Goal: Information Seeking & Learning: Compare options

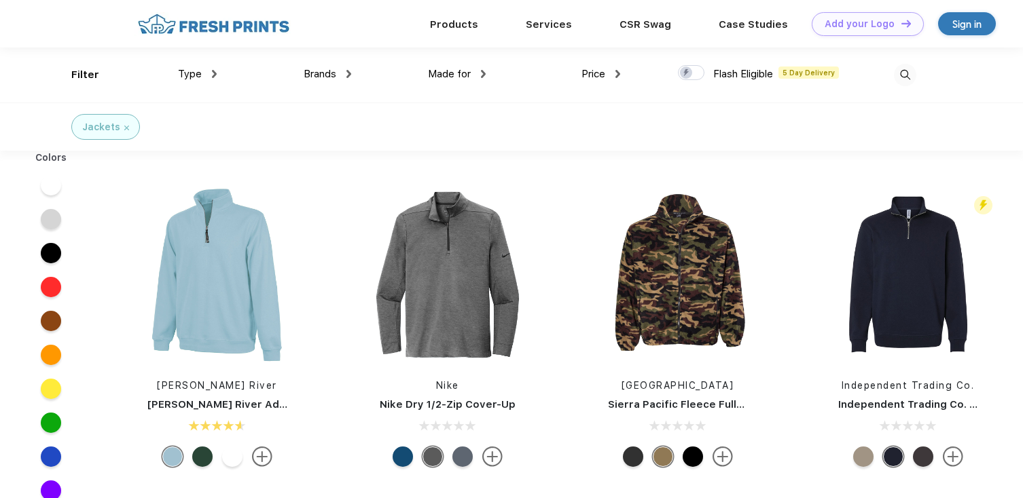
click at [445, 78] on span "Made for" at bounding box center [449, 74] width 43 height 12
click at [474, 72] on div "Made for" at bounding box center [457, 75] width 58 height 16
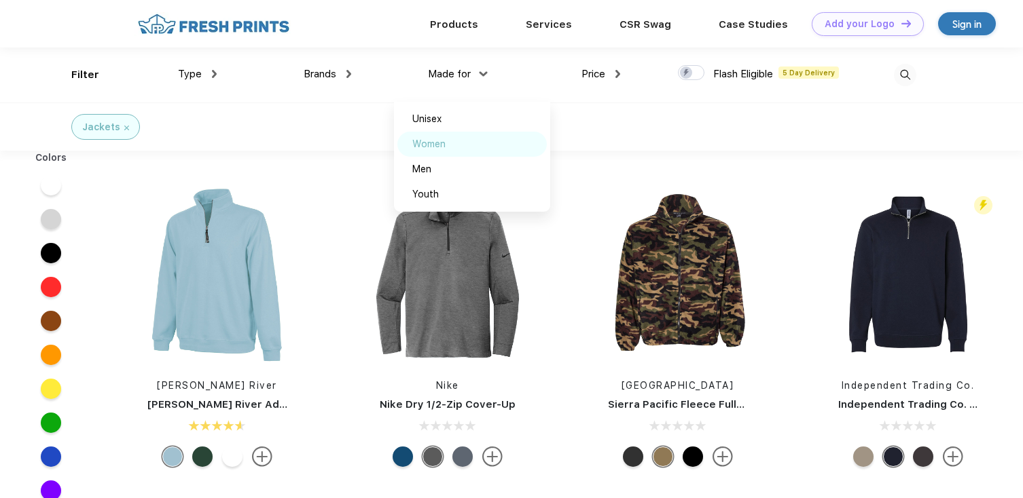
click at [426, 147] on div "Women" at bounding box center [428, 144] width 33 height 14
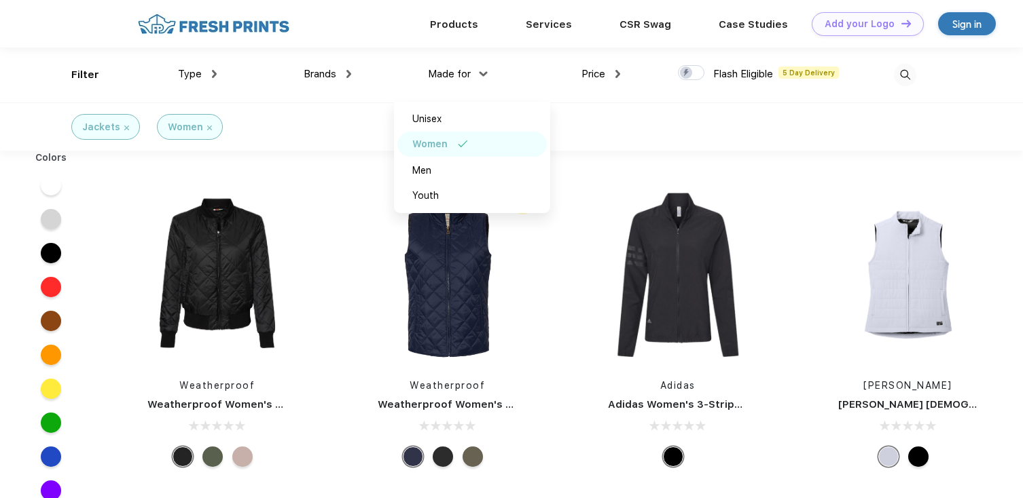
click at [331, 77] on span "Brands" at bounding box center [320, 74] width 33 height 12
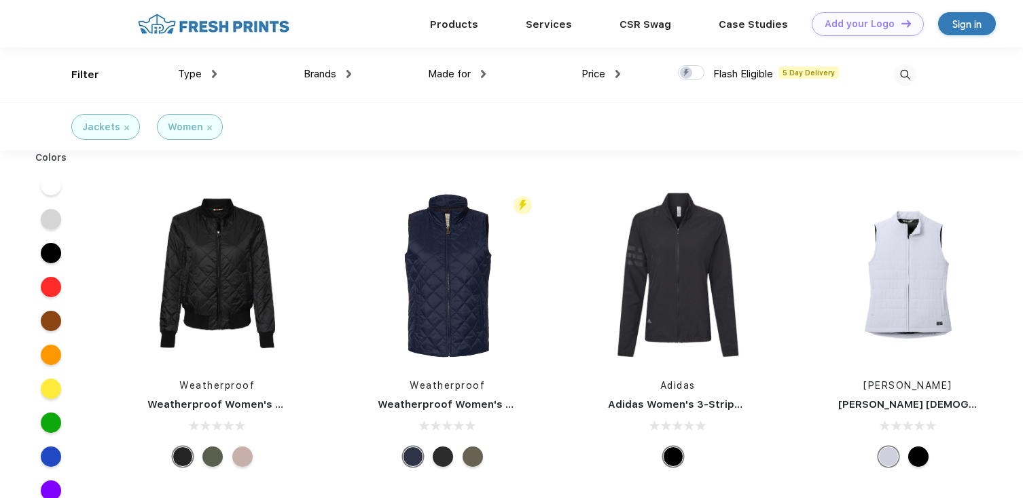
click at [331, 77] on span "Brands" at bounding box center [320, 74] width 33 height 12
click at [316, 71] on span "Brands" at bounding box center [320, 74] width 33 height 12
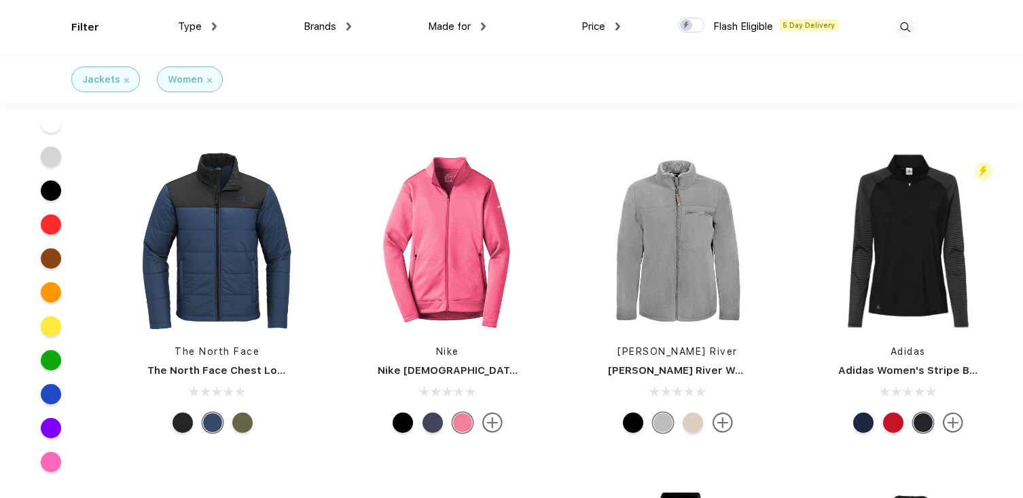
scroll to position [278, 0]
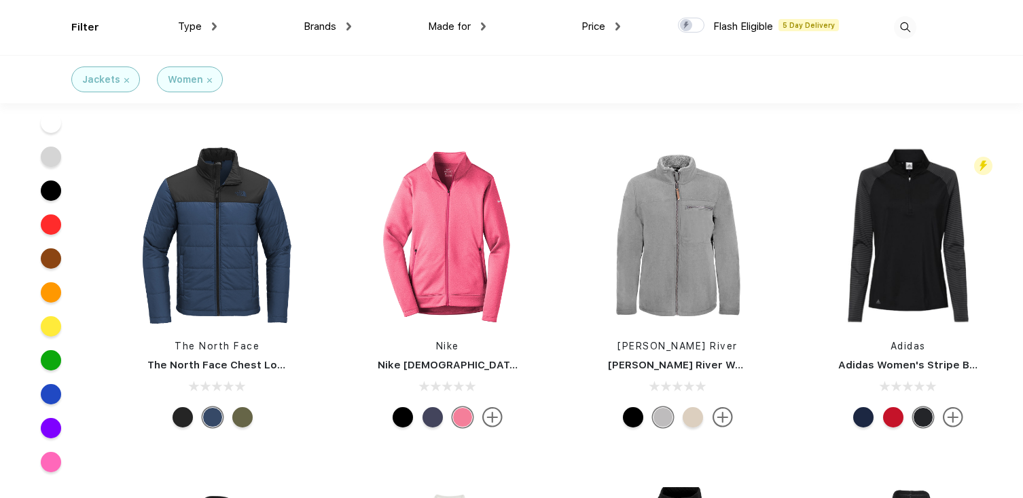
click at [182, 414] on div at bounding box center [182, 417] width 20 height 20
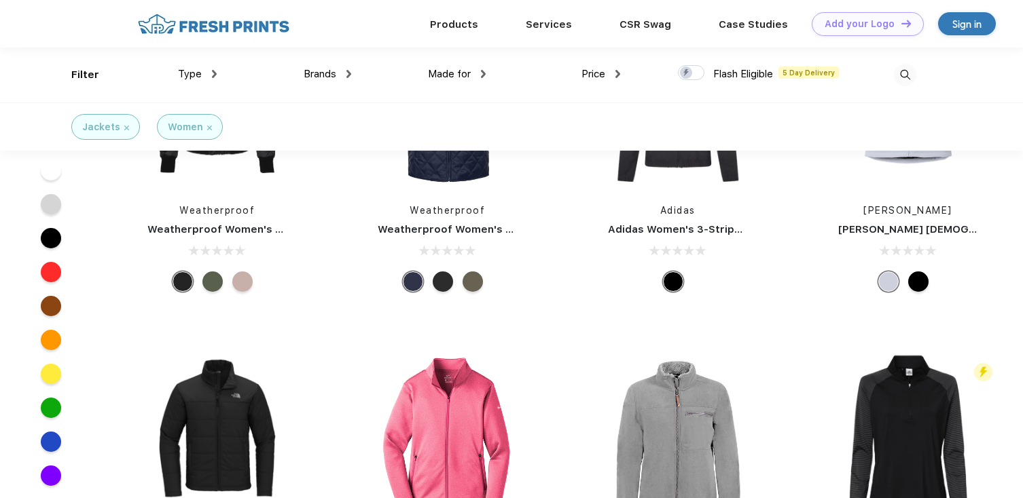
scroll to position [0, 0]
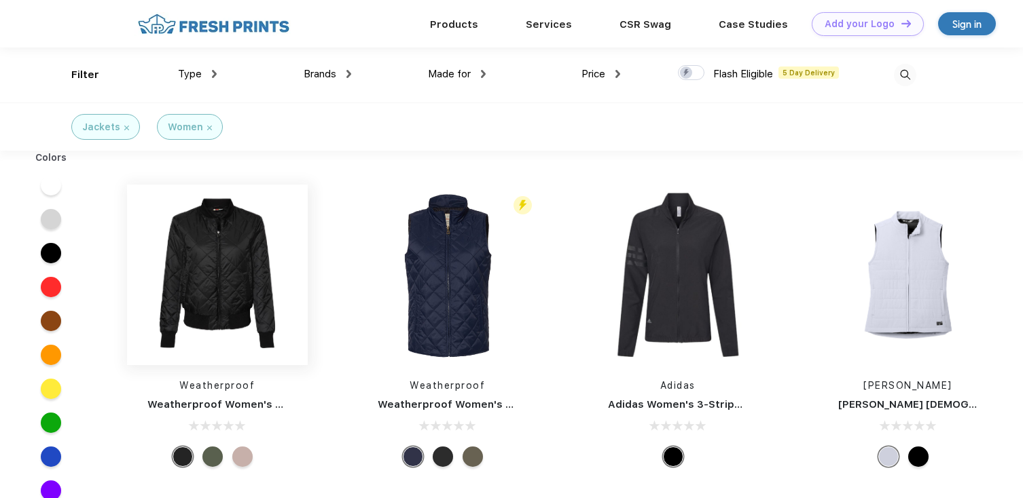
click at [231, 297] on img at bounding box center [217, 275] width 181 height 181
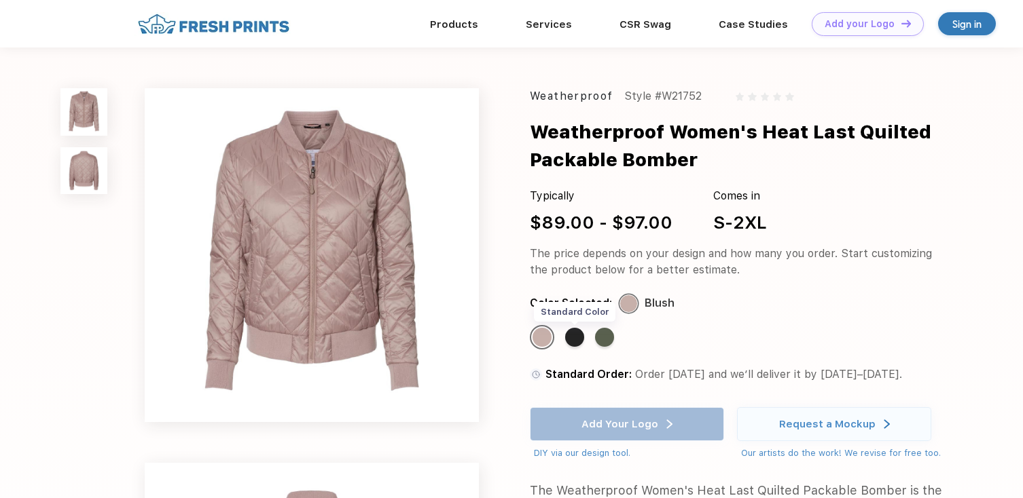
click at [572, 341] on div "Standard Color" at bounding box center [574, 337] width 19 height 19
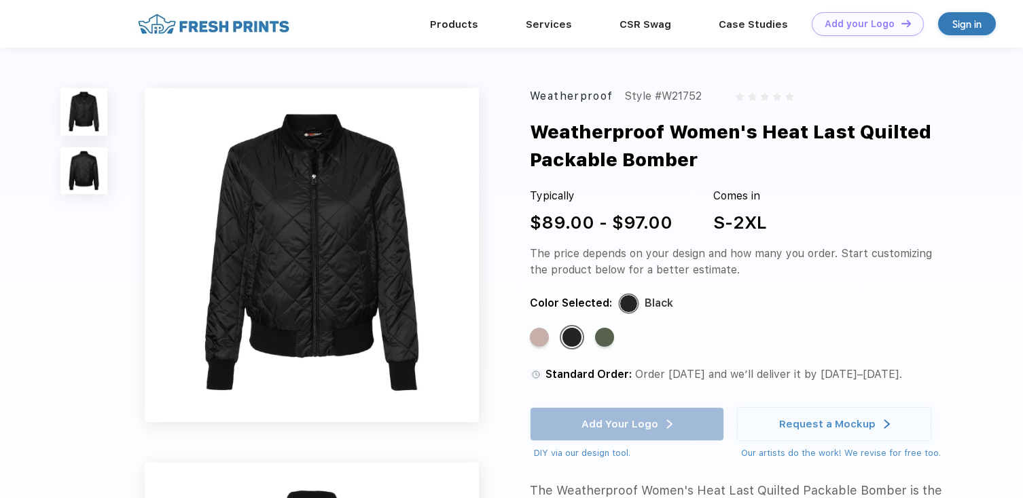
click at [93, 168] on img at bounding box center [83, 170] width 47 height 47
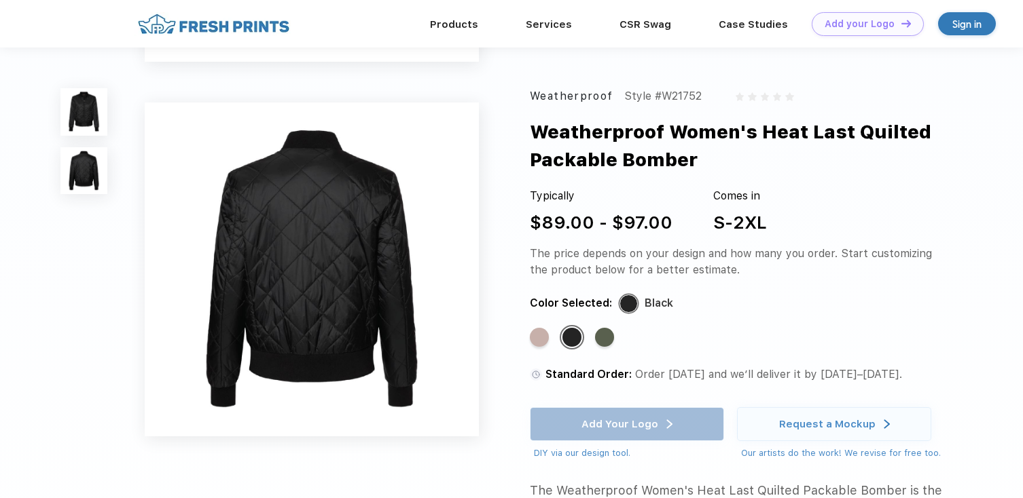
scroll to position [323, 0]
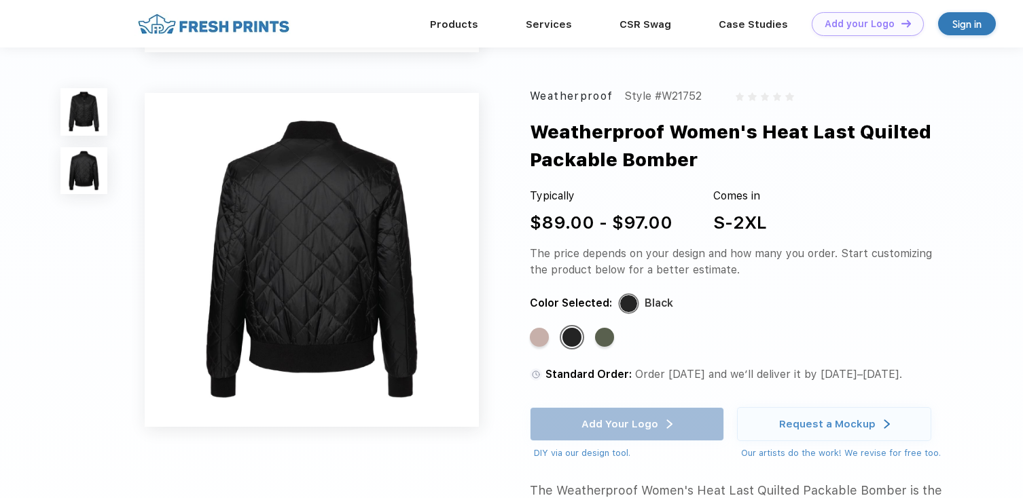
click at [92, 108] on img at bounding box center [83, 111] width 47 height 47
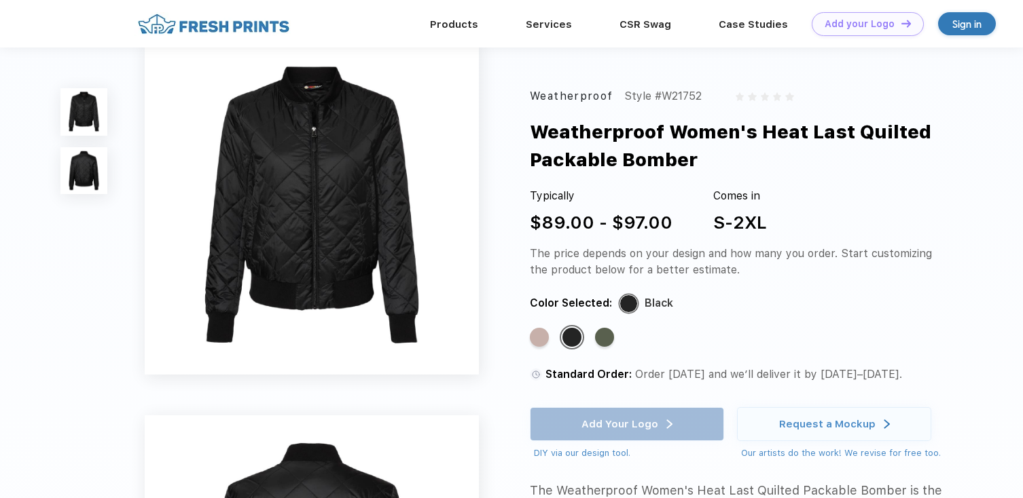
scroll to position [0, 0]
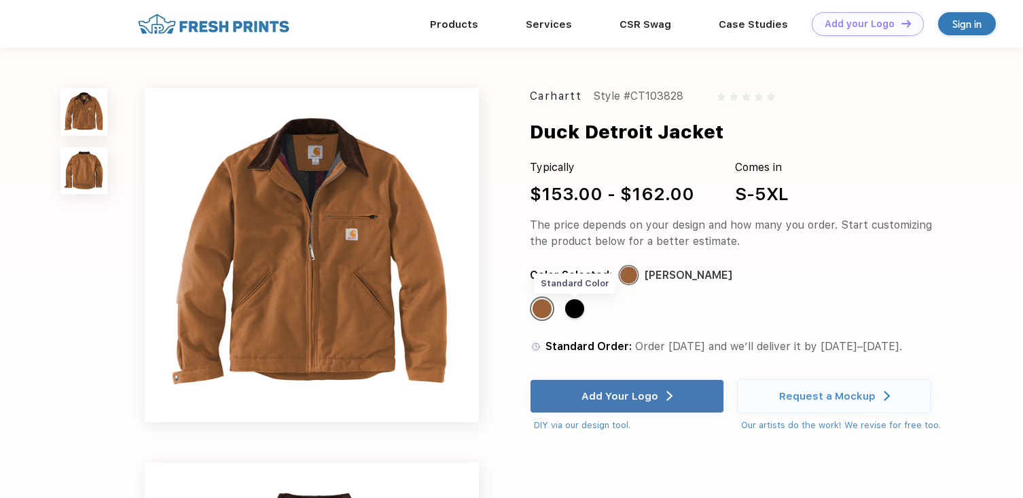
click at [581, 305] on div "Standard Color" at bounding box center [574, 308] width 19 height 19
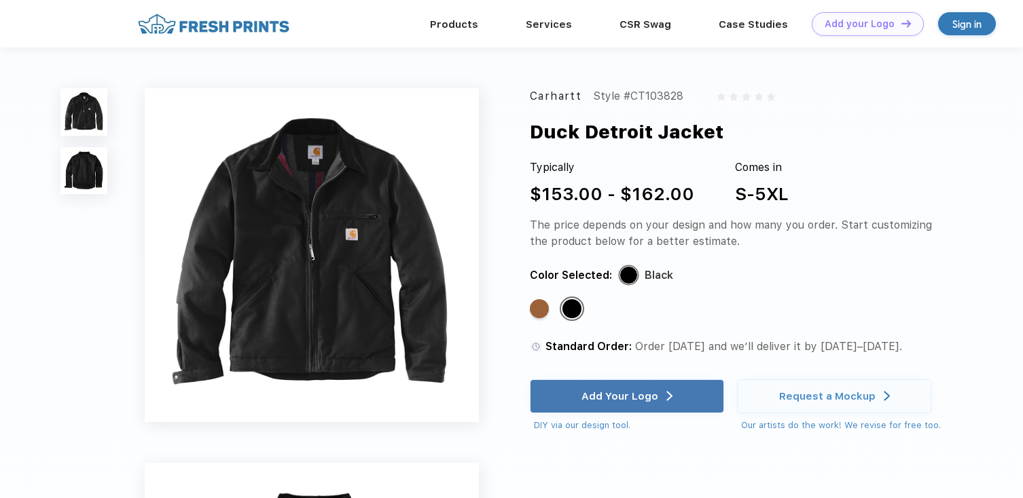
click at [98, 192] on img at bounding box center [83, 170] width 47 height 47
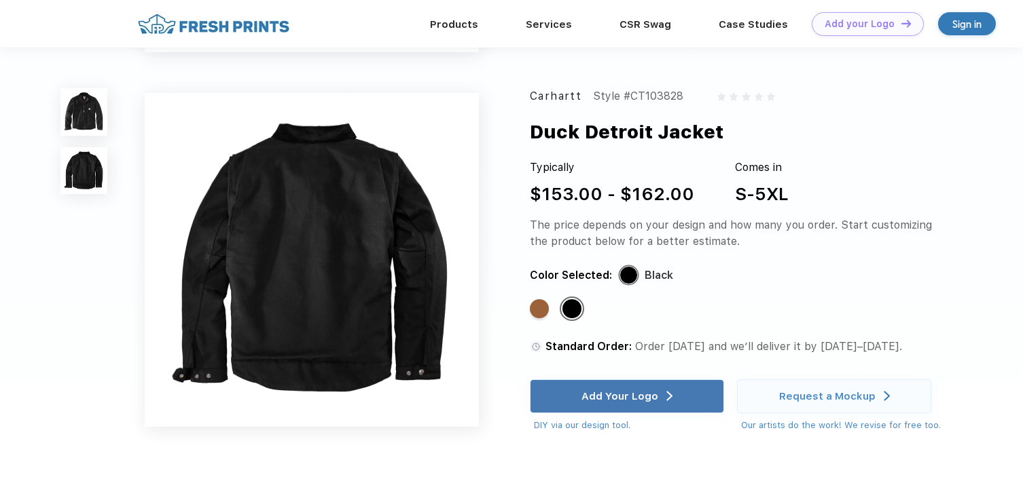
scroll to position [323, 0]
click at [86, 147] on div at bounding box center [83, 141] width 47 height 106
click at [86, 131] on img at bounding box center [83, 111] width 47 height 47
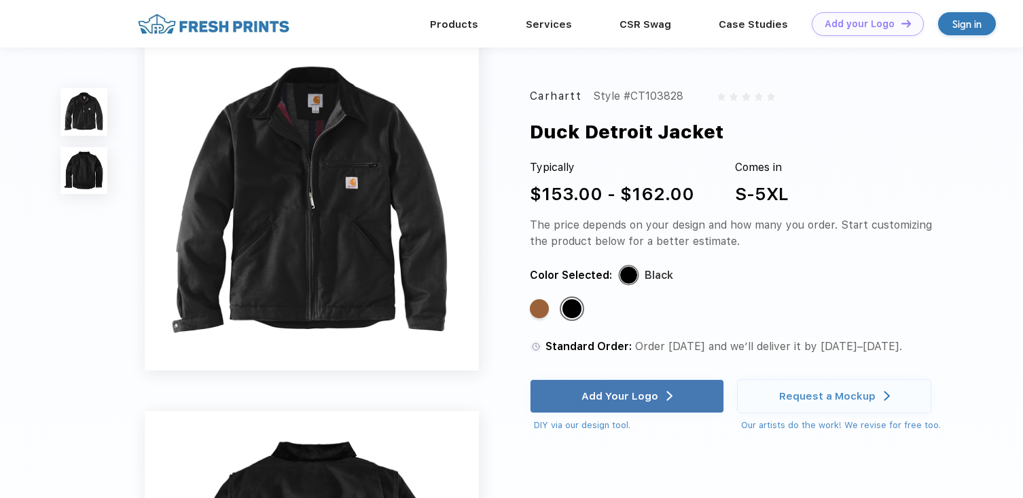
scroll to position [0, 0]
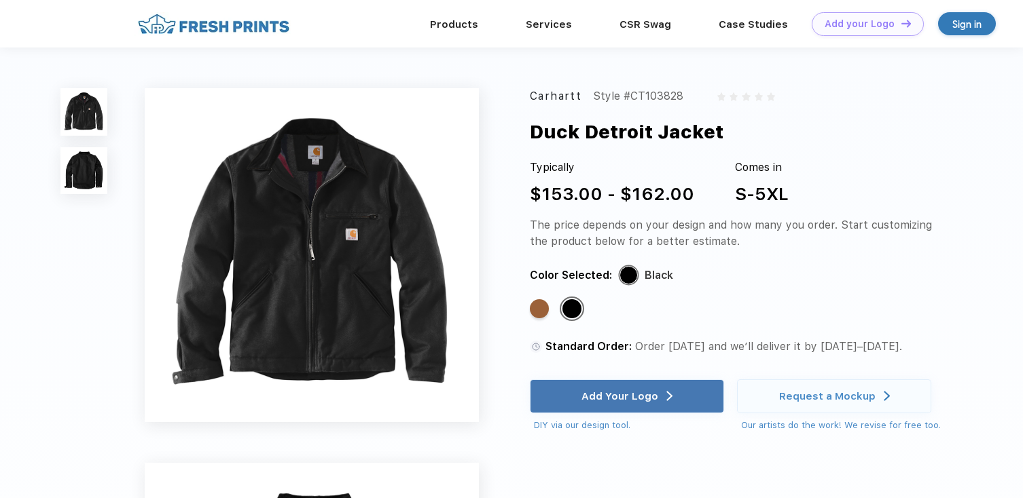
click at [315, 219] on img at bounding box center [312, 255] width 334 height 334
click at [285, 257] on img at bounding box center [312, 255] width 334 height 334
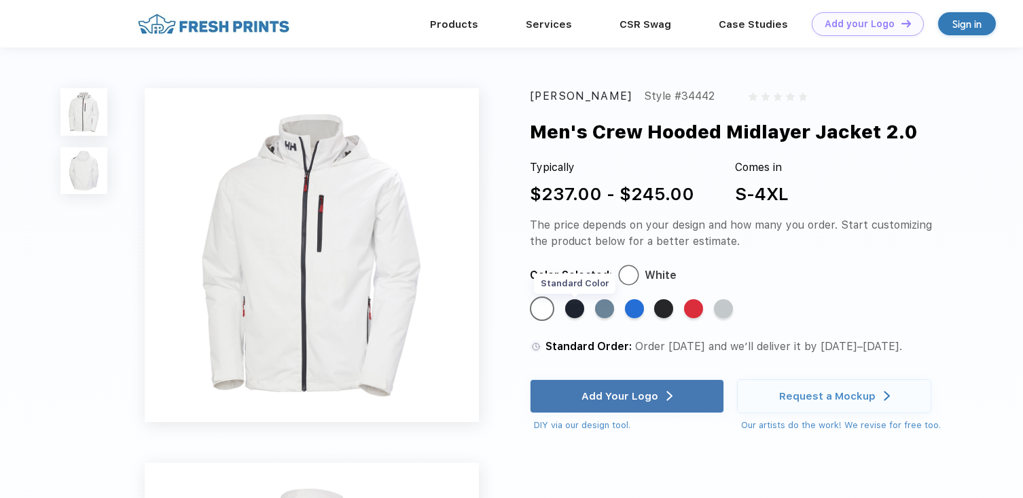
click at [574, 312] on div "Standard Color" at bounding box center [574, 308] width 19 height 19
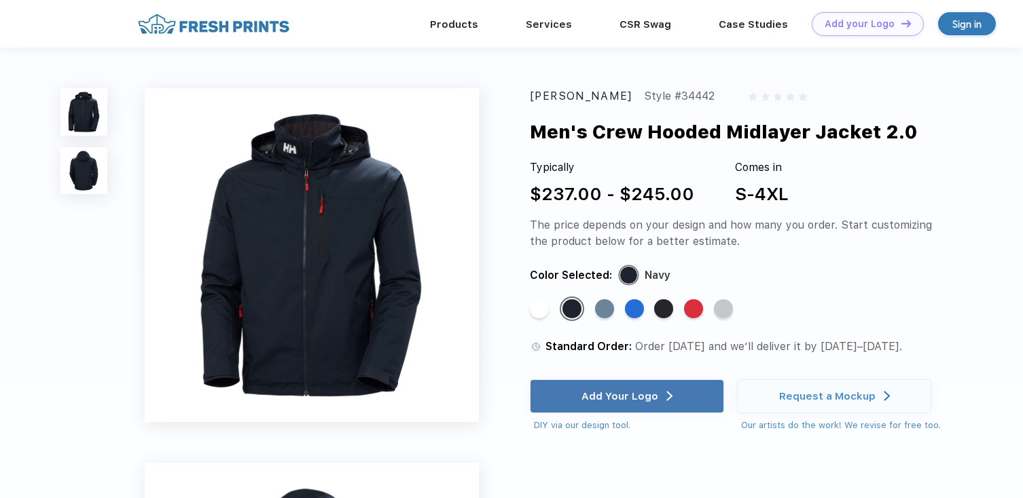
click at [113, 175] on div "Helly Hansen Style #34442 Men's Crew Hooded Midlayer Jacket 2.0 Typically $237.…" at bounding box center [511, 455] width 1023 height 815
click at [92, 175] on img at bounding box center [83, 170] width 47 height 47
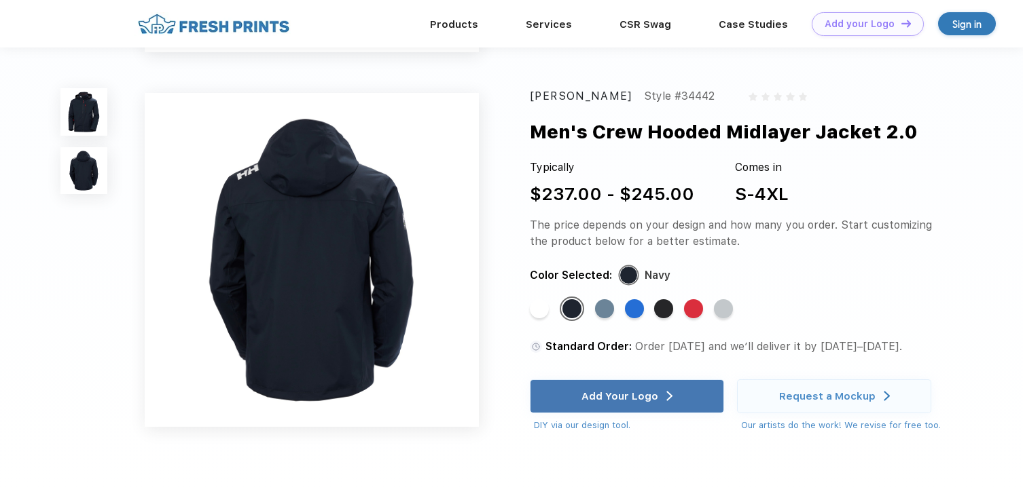
click at [88, 131] on img at bounding box center [83, 111] width 47 height 47
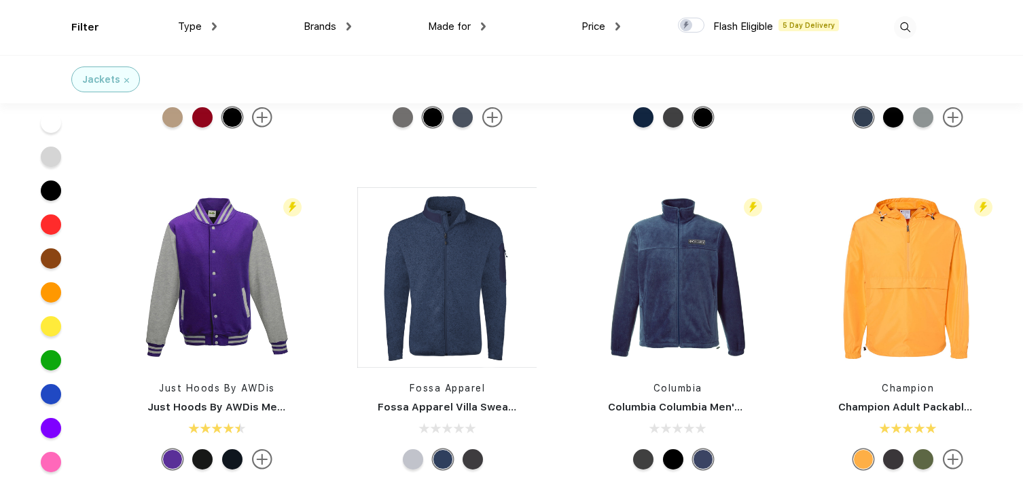
scroll to position [601, 0]
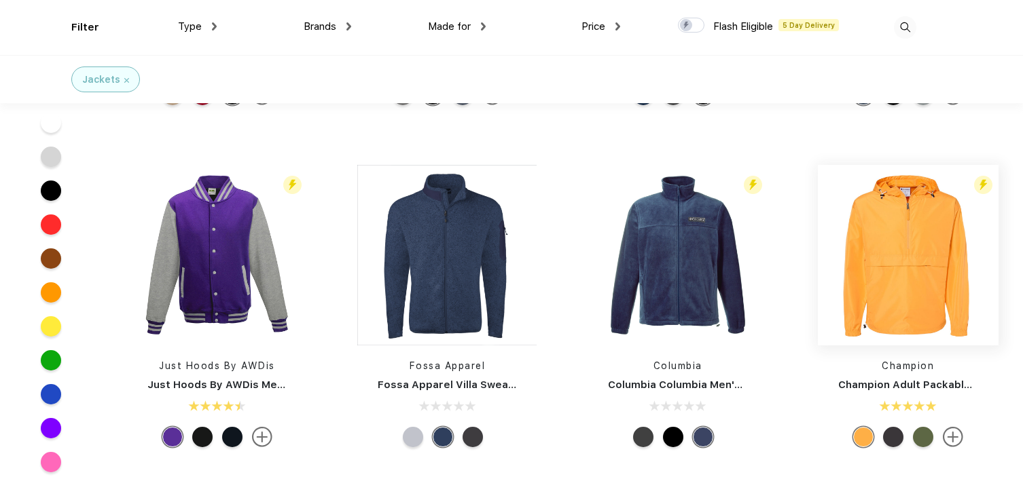
click at [916, 214] on img at bounding box center [908, 255] width 181 height 181
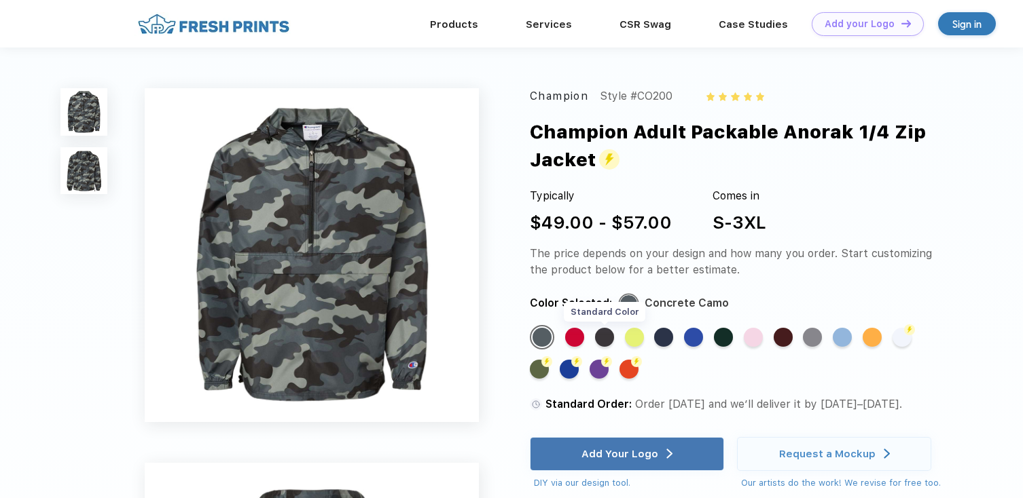
click at [602, 337] on div "Standard Color" at bounding box center [604, 337] width 19 height 19
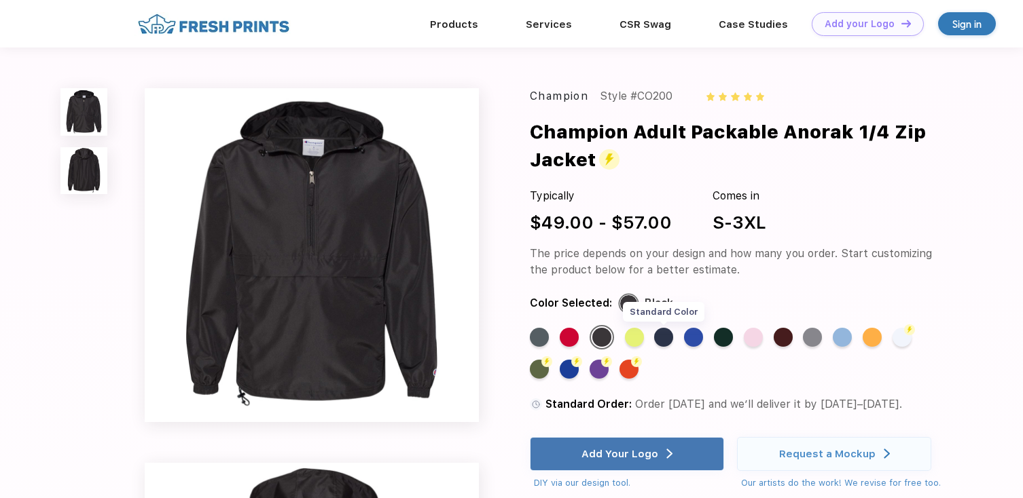
click at [667, 341] on div "Standard Color" at bounding box center [663, 337] width 19 height 19
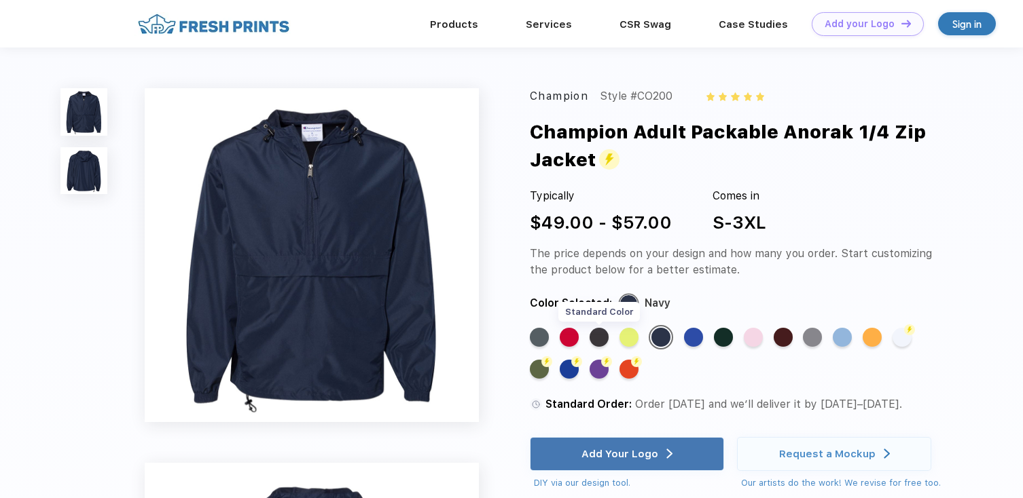
click at [598, 335] on div "Standard Color" at bounding box center [598, 337] width 19 height 19
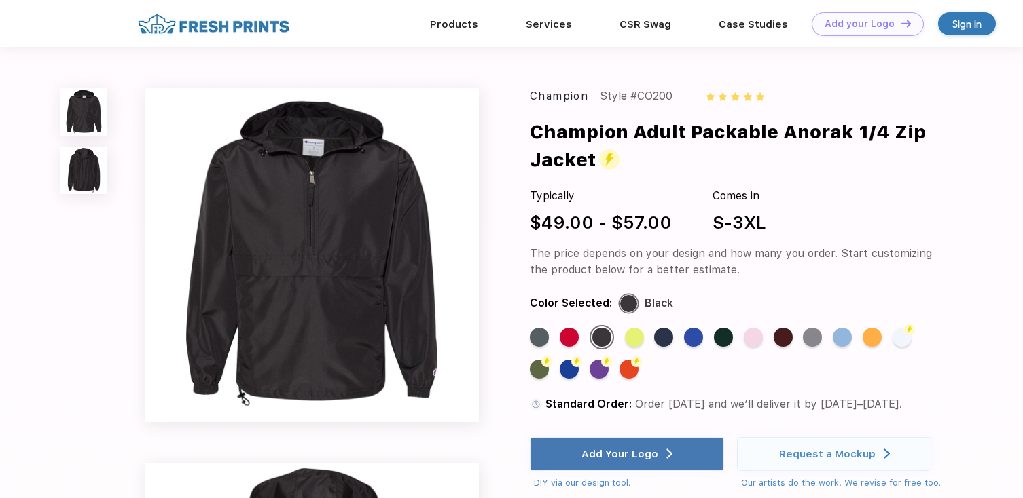
click at [92, 184] on img at bounding box center [83, 170] width 47 height 47
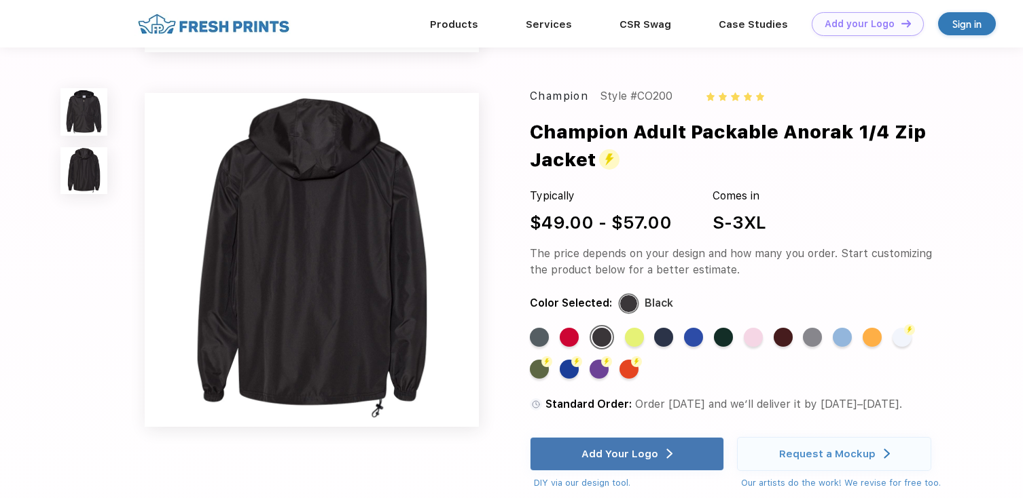
click at [81, 133] on img at bounding box center [83, 111] width 47 height 47
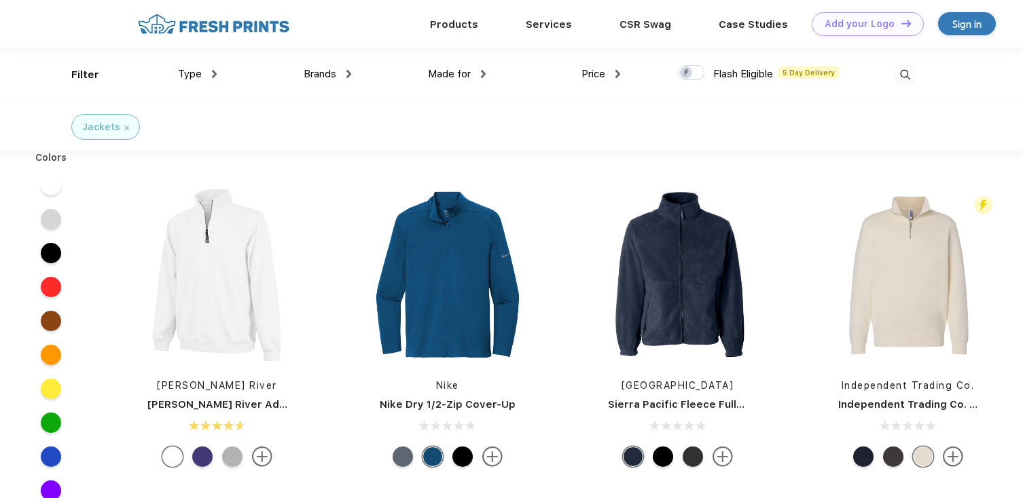
scroll to position [1, 0]
